Goal: Register for event/course

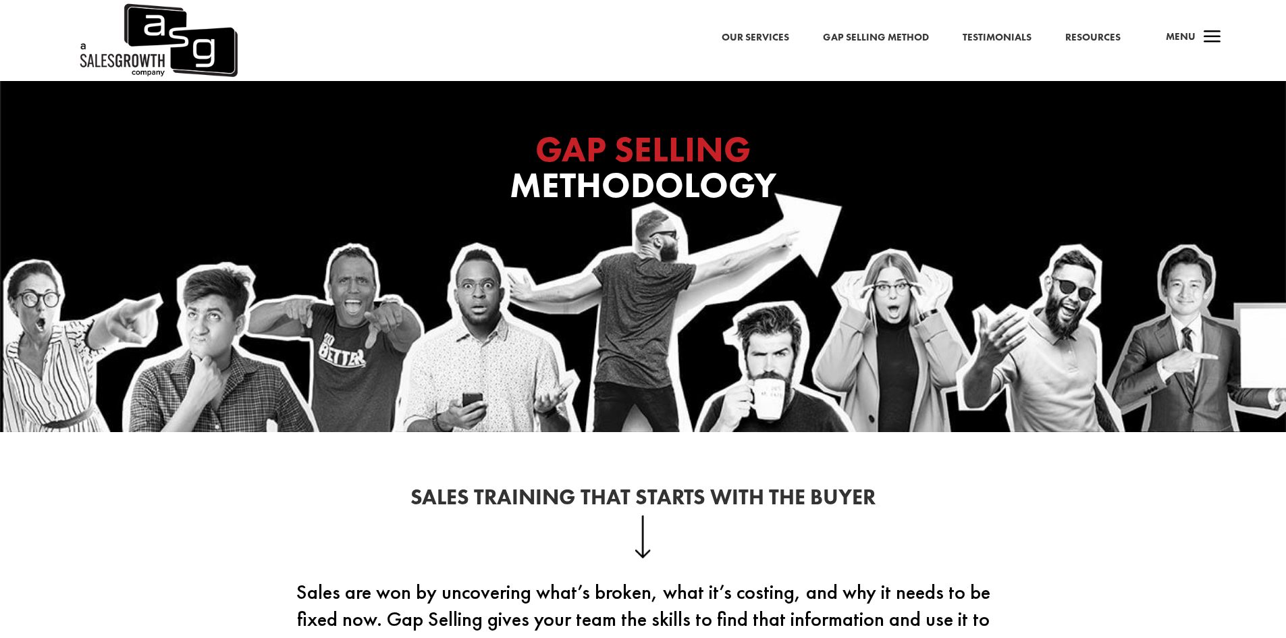
click at [1203, 42] on span "a" at bounding box center [1212, 37] width 27 height 27
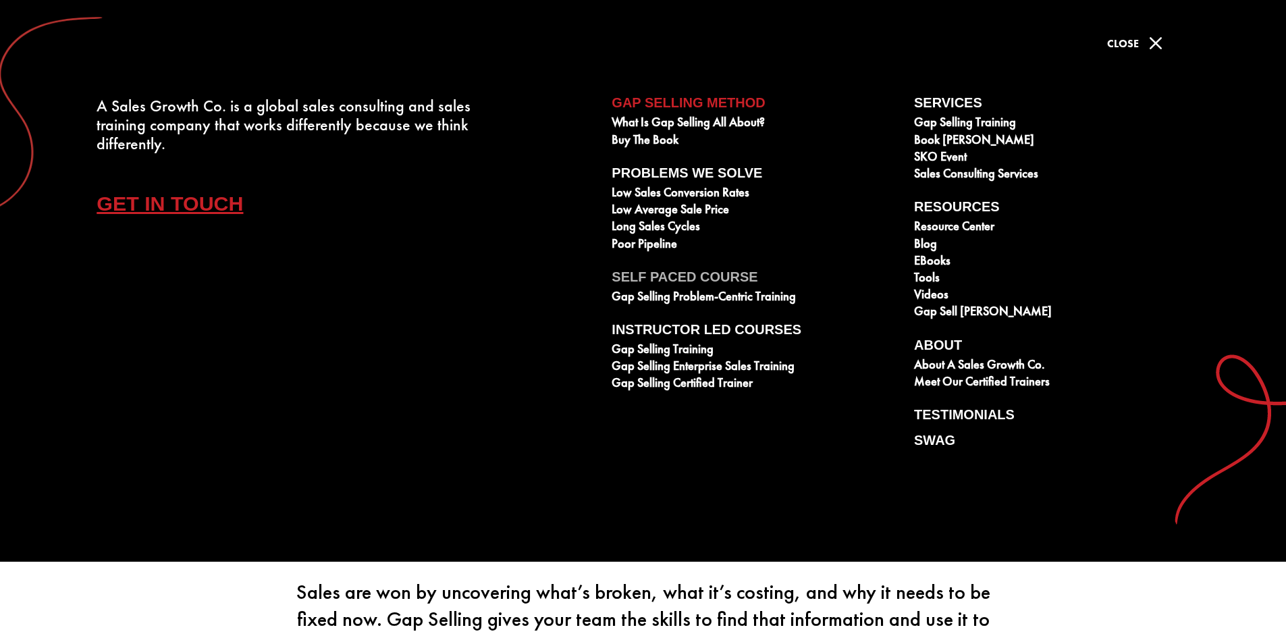
click at [659, 280] on link "Self Paced Course" at bounding box center [756, 279] width 288 height 20
click at [693, 298] on link "Gap Selling Problem-Centric Training" at bounding box center [756, 298] width 288 height 17
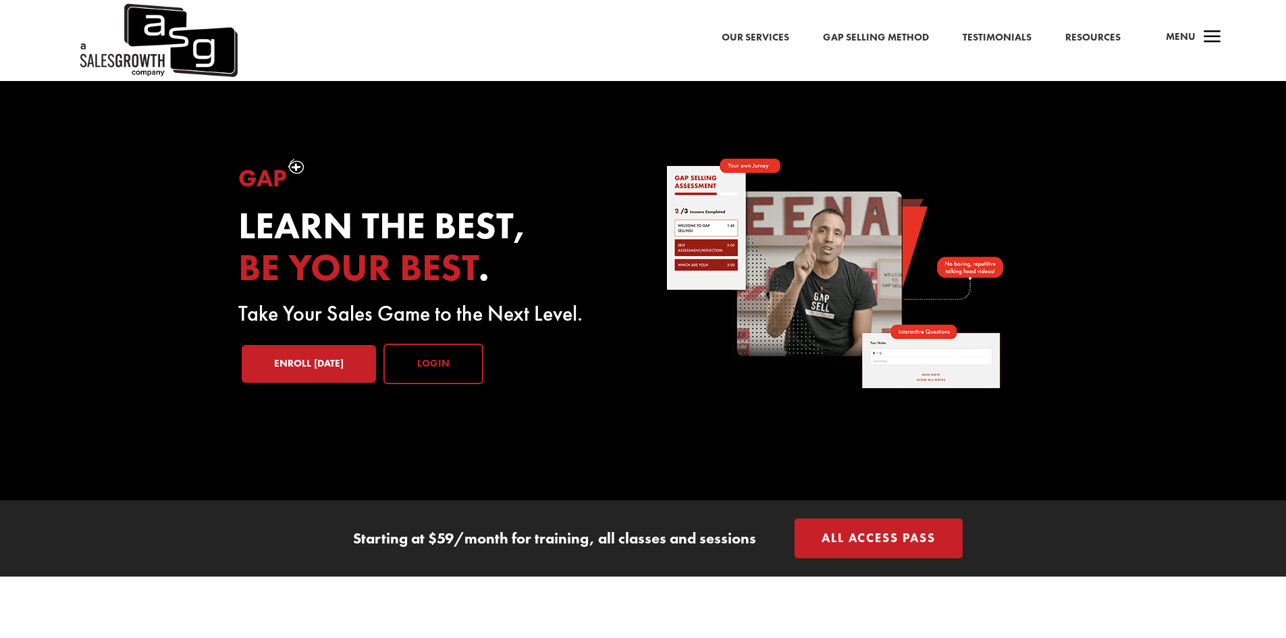
click at [435, 369] on link "Login" at bounding box center [433, 364] width 100 height 41
